Goal: Task Accomplishment & Management: Use online tool/utility

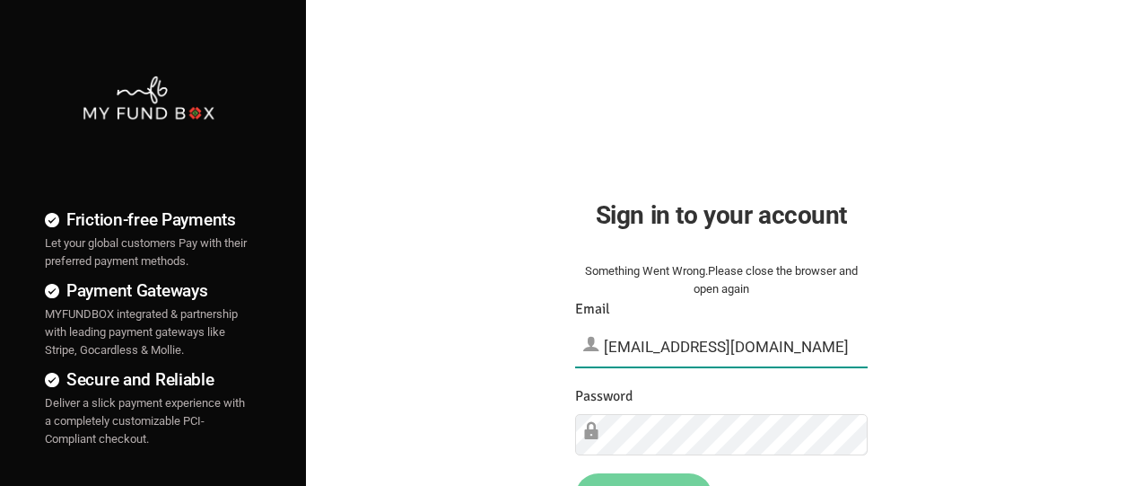
type input "[EMAIL_ADDRESS][DOMAIN_NAME]"
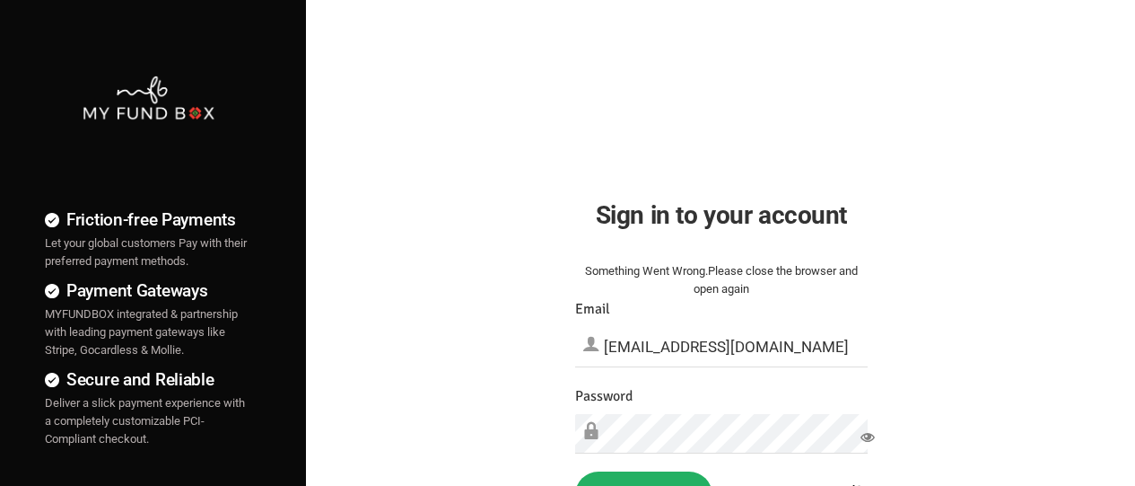
click at [644, 478] on button "Sign in" at bounding box center [643, 494] width 137 height 47
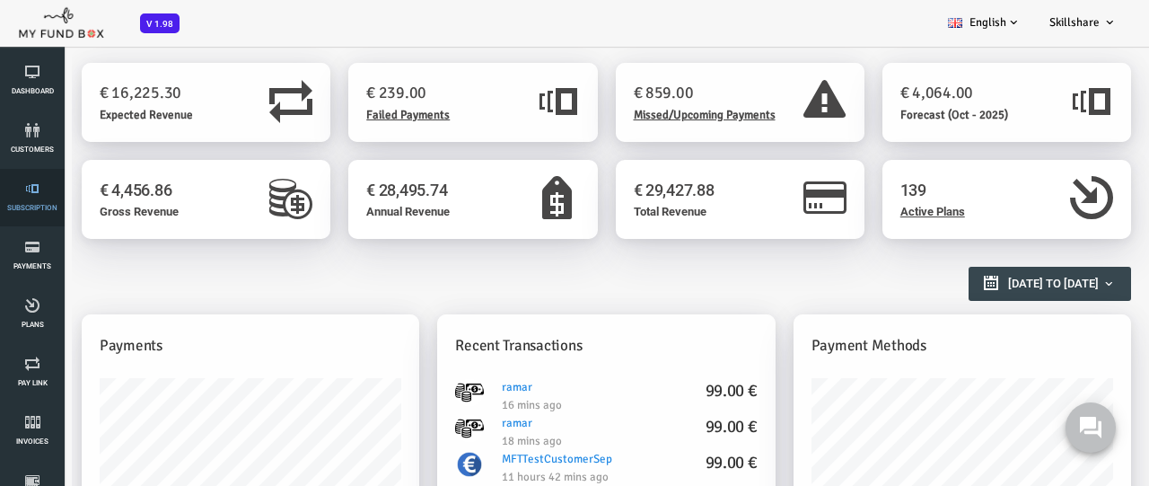
click at [32, 197] on link "Subscription" at bounding box center [32, 197] width 54 height 57
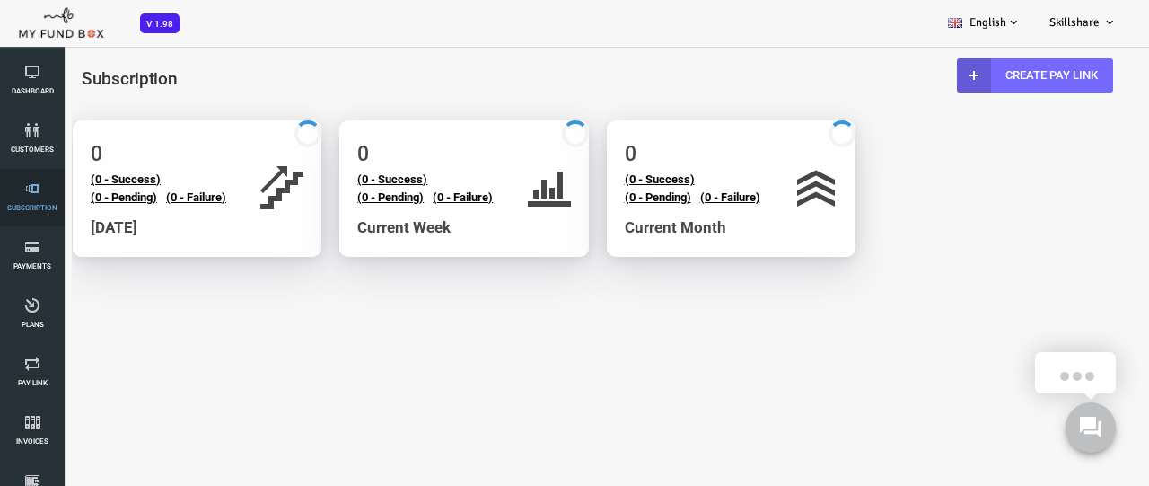
select select "100"
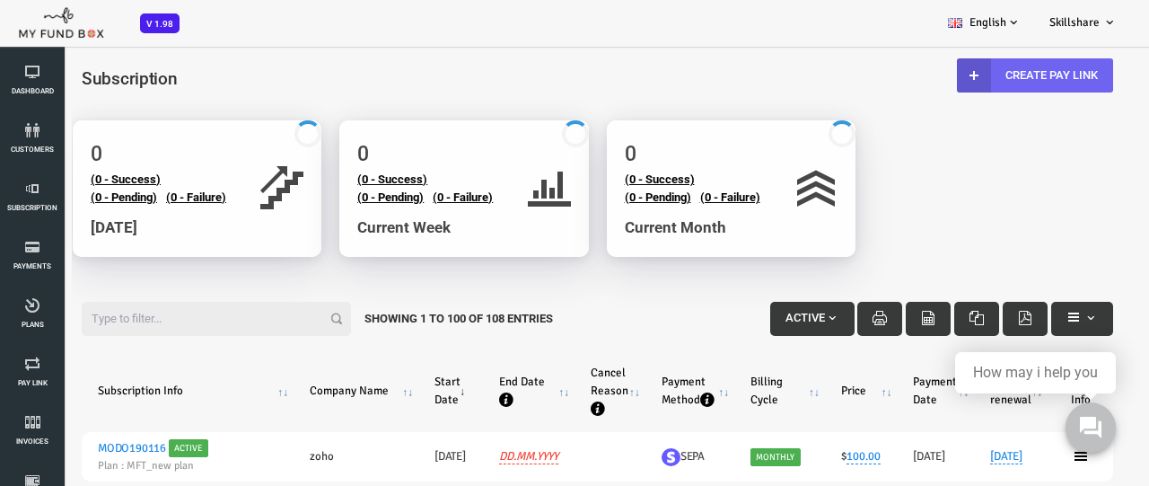
click at [986, 74] on link "Create Pay Link" at bounding box center [989, 75] width 156 height 34
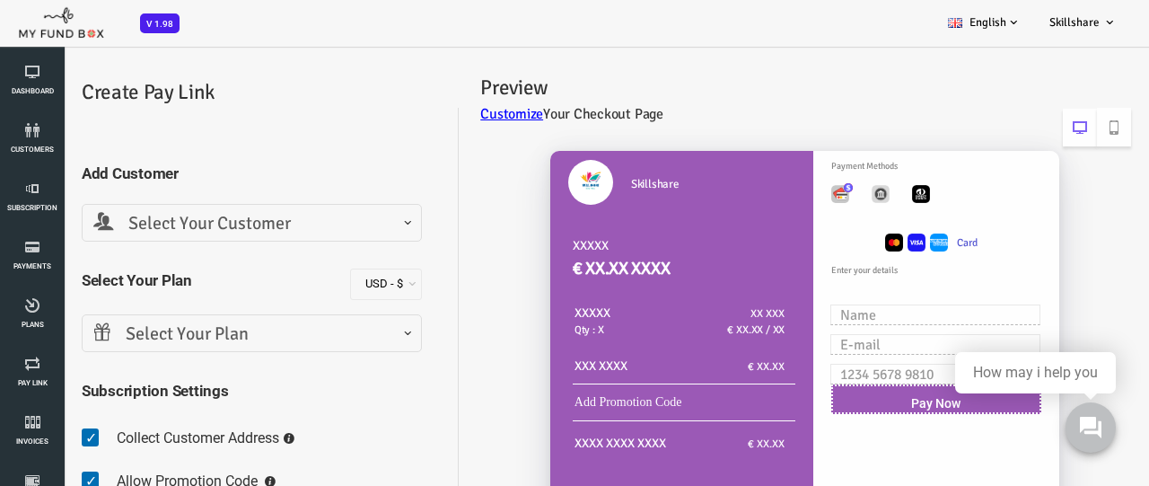
click at [205, 223] on span "Select Your Customer" at bounding box center [206, 224] width 317 height 28
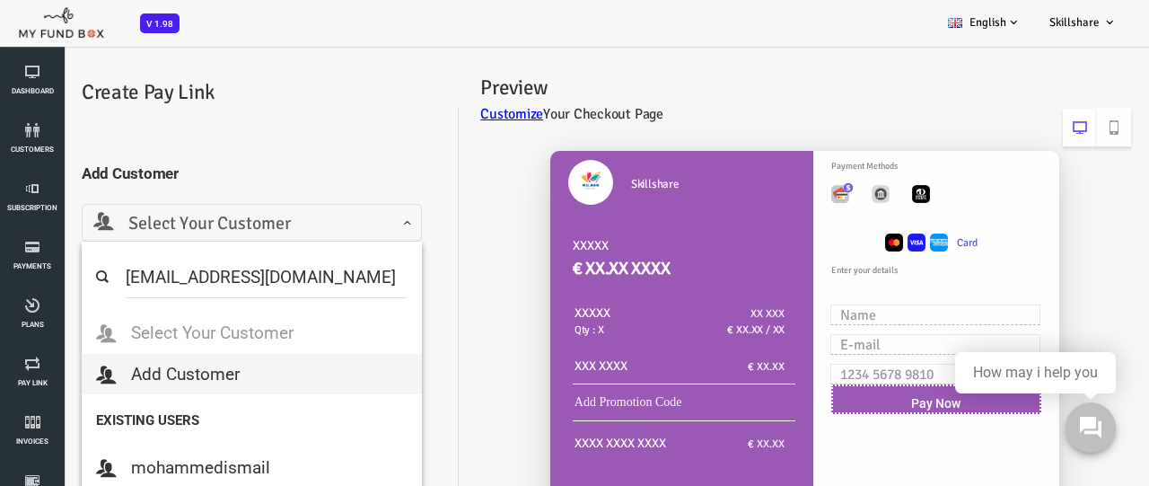
type input "[EMAIL_ADDRESS][DOMAIN_NAME]"
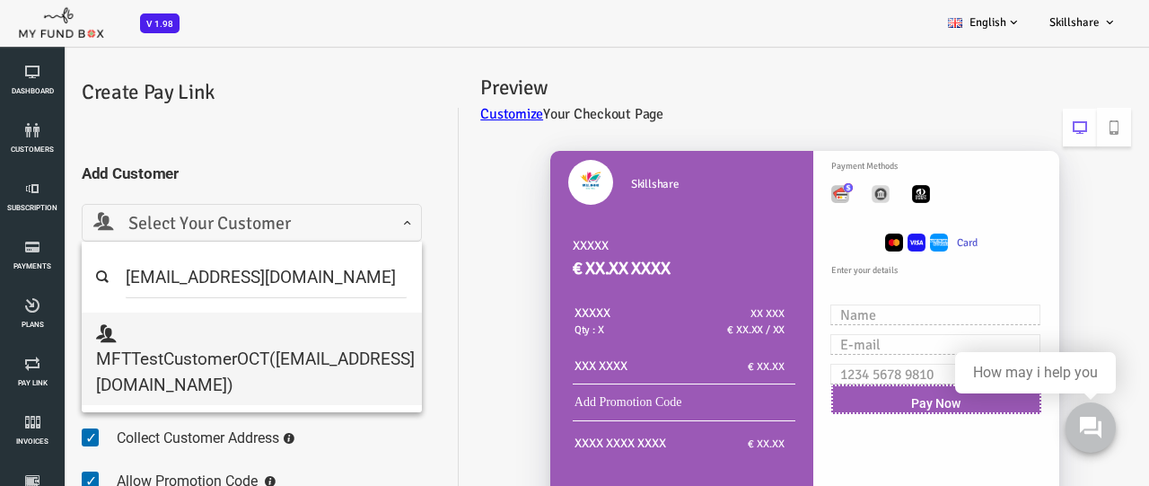
select select "[EMAIL_ADDRESS][DOMAIN_NAME]"
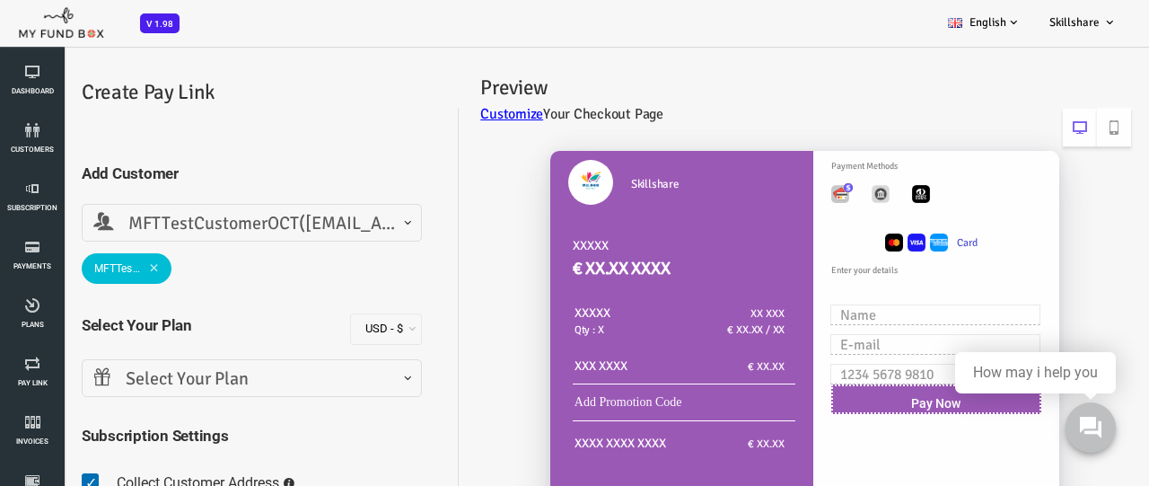
click at [205, 378] on span "Select Your Plan" at bounding box center [206, 379] width 317 height 28
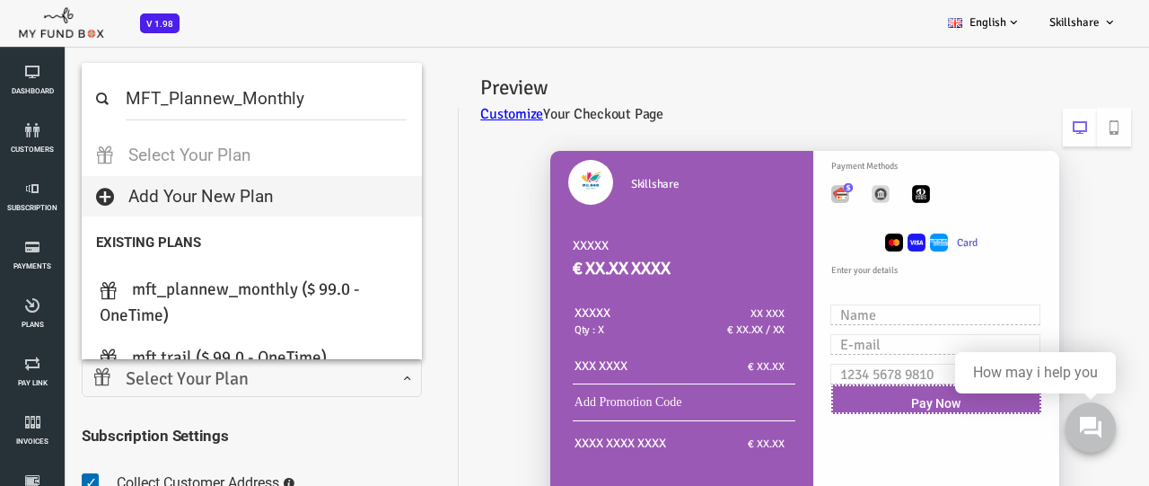
select select "MFT_Plannew_Monthly"
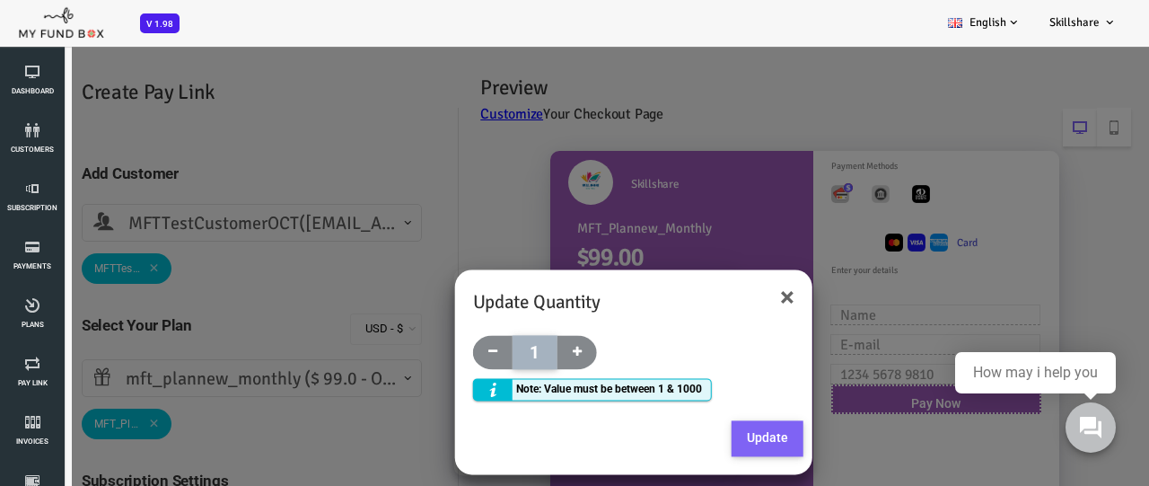
click at [720, 437] on button "Update" at bounding box center [722, 439] width 72 height 36
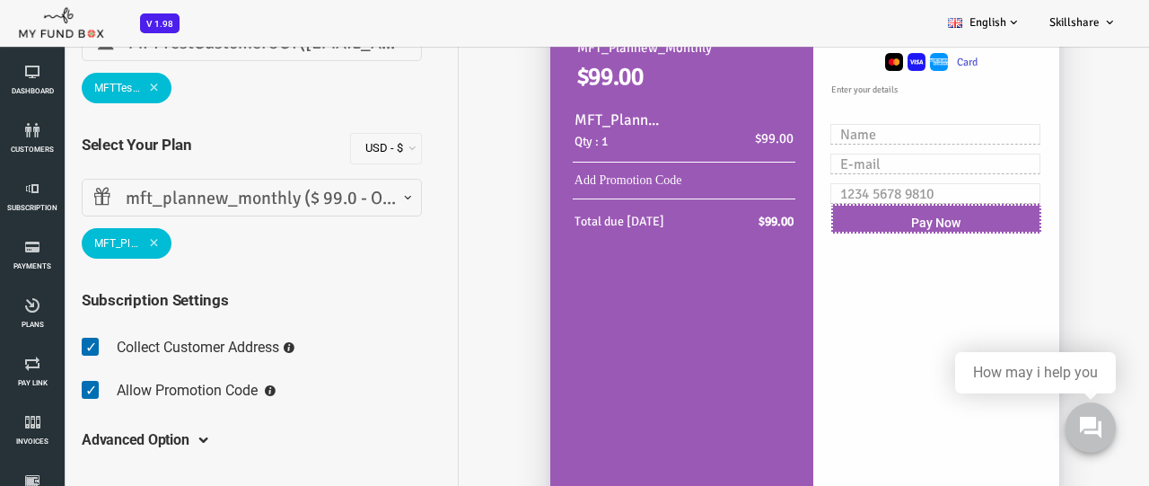
scroll to position [45, 0]
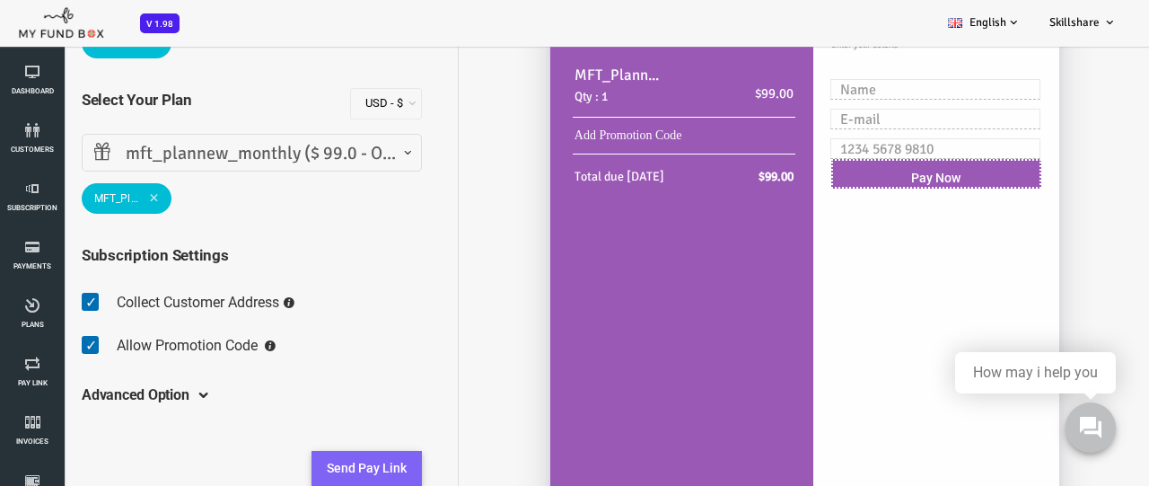
click at [320, 468] on button "Send Pay Link" at bounding box center [321, 469] width 110 height 36
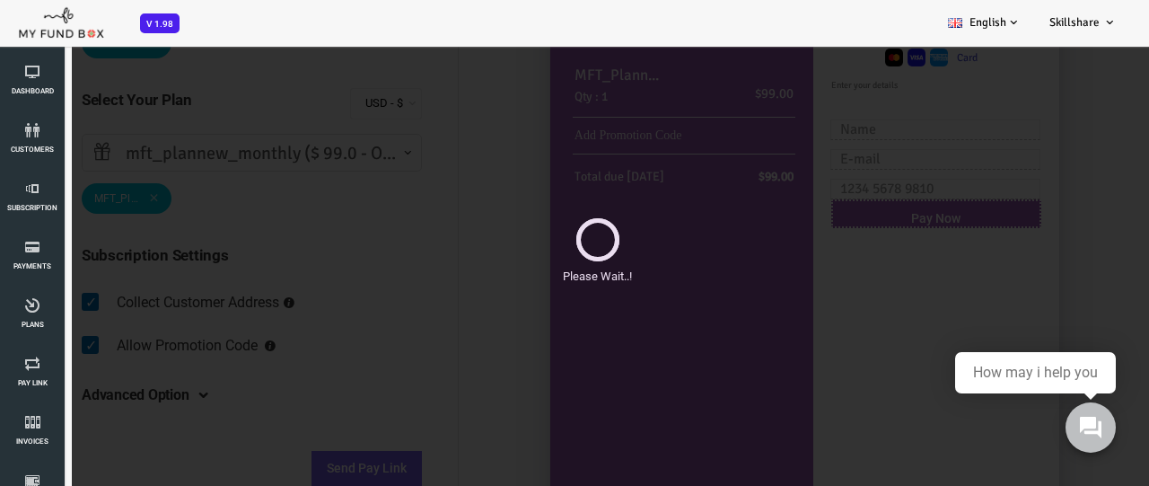
scroll to position [0, 0]
